Goal: Information Seeking & Learning: Find specific fact

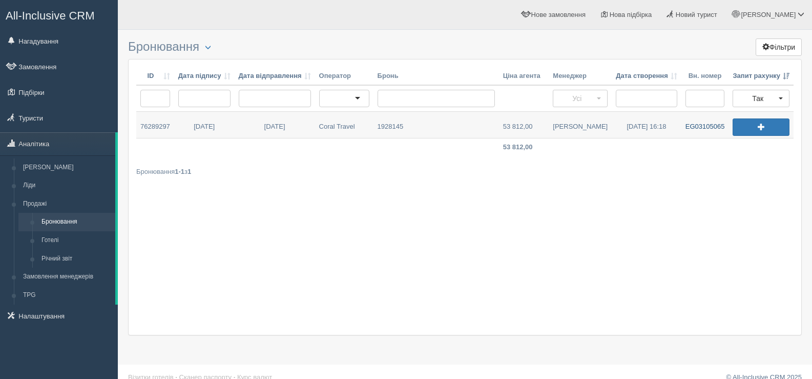
click at [702, 126] on link "EG03105065" at bounding box center [705, 125] width 48 height 26
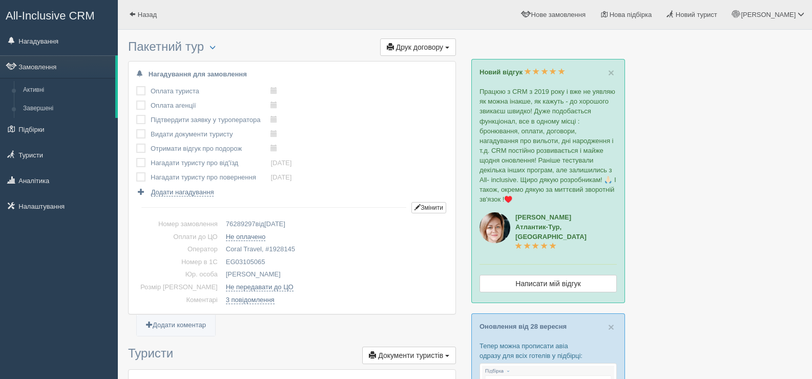
drag, startPoint x: 250, startPoint y: 261, endPoint x: 202, endPoint y: 260, distance: 48.2
click at [202, 260] on tr "Номер в 1С EG03105065" at bounding box center [291, 262] width 311 height 13
copy tr "Номер в 1С EG03105065"
click at [134, 12] on span at bounding box center [132, 14] width 7 height 7
